Goal: Task Accomplishment & Management: Use online tool/utility

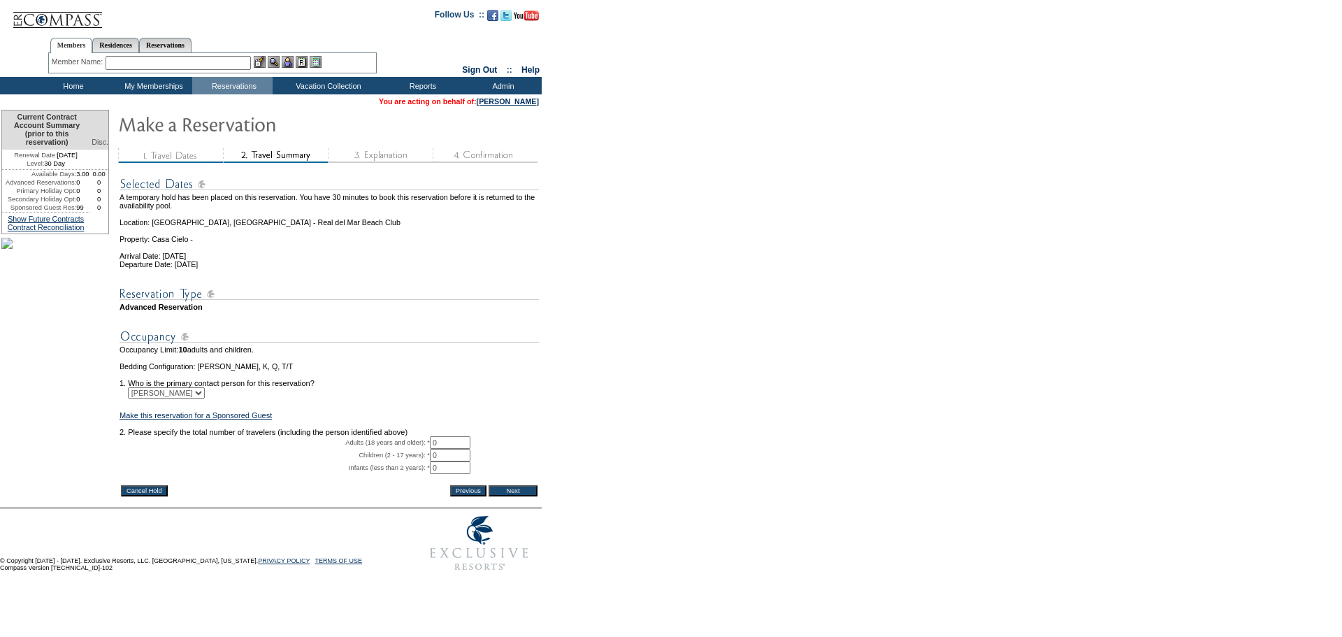
click at [448, 449] on input "0" at bounding box center [450, 442] width 41 height 13
type input "2"
click at [538, 496] on input "Next" at bounding box center [513, 490] width 49 height 11
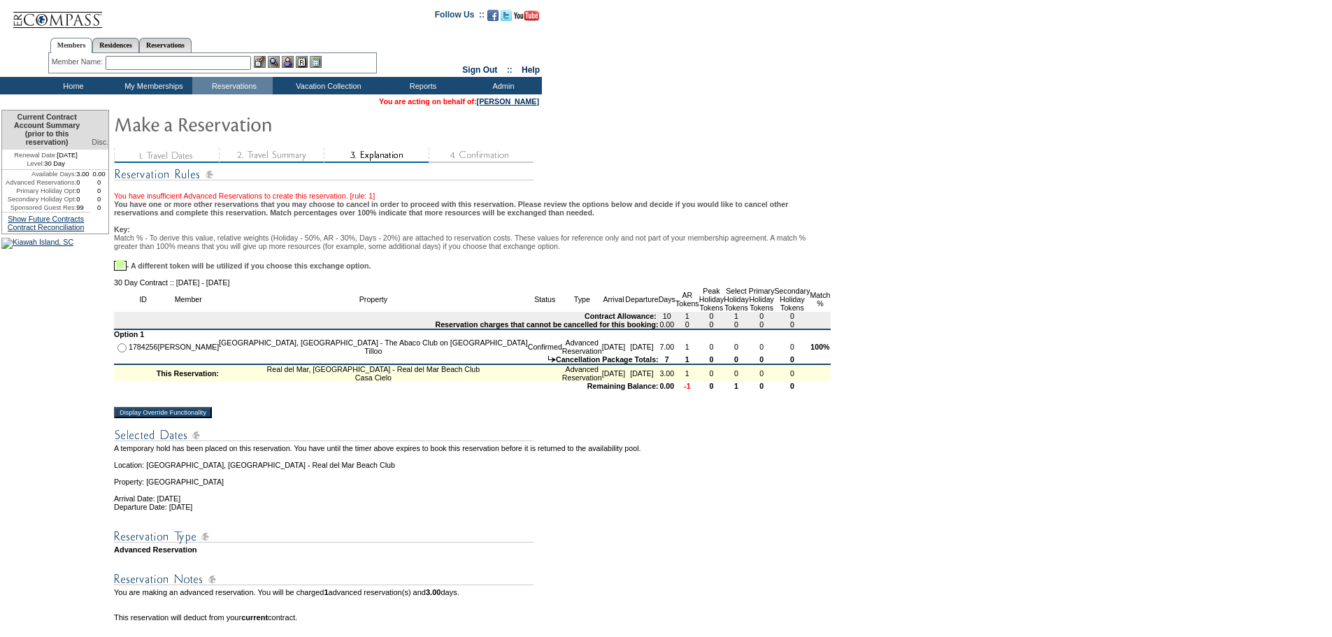
click at [180, 418] on input "Display Override Functionality" at bounding box center [163, 412] width 98 height 11
